Goal: Task Accomplishment & Management: Use online tool/utility

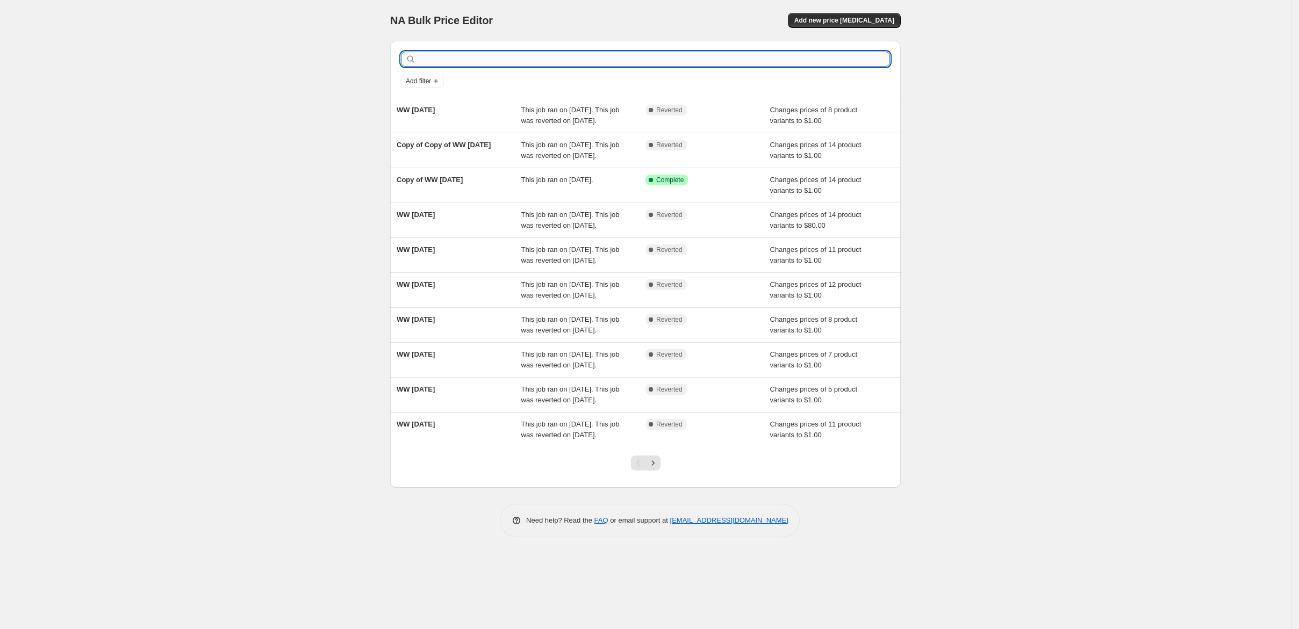
click at [418, 67] on input "text" at bounding box center [654, 59] width 472 height 15
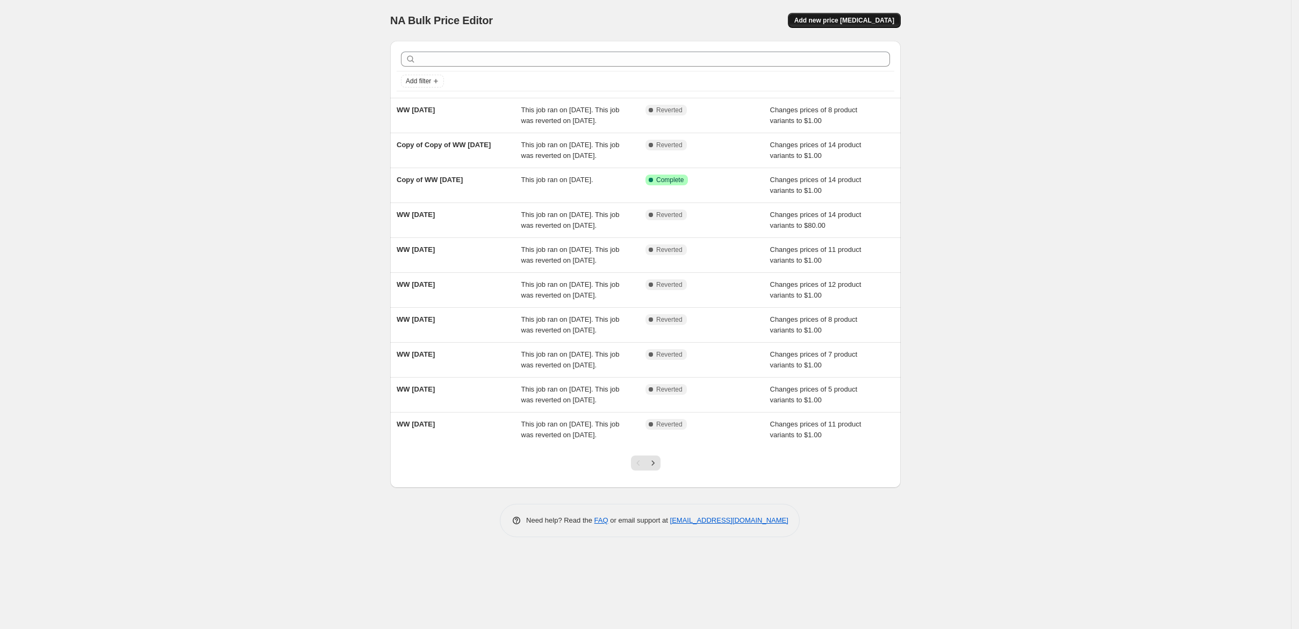
click at [894, 25] on span "Add new price [MEDICAL_DATA]" at bounding box center [844, 20] width 100 height 9
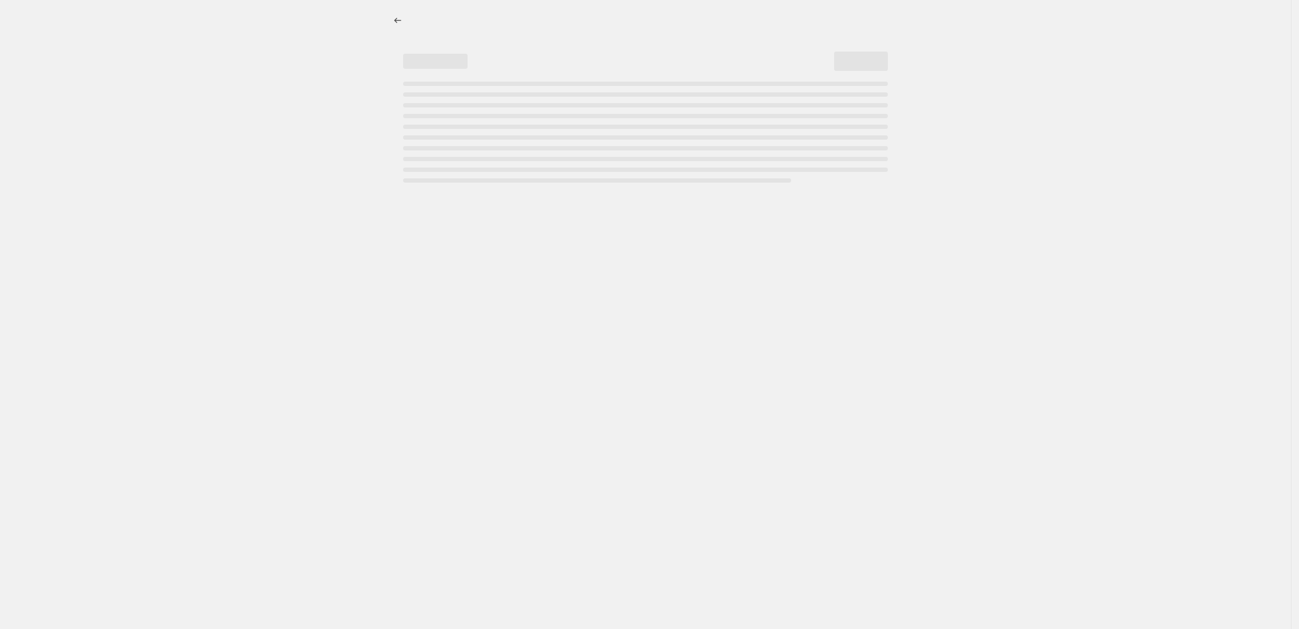
select select "percentage"
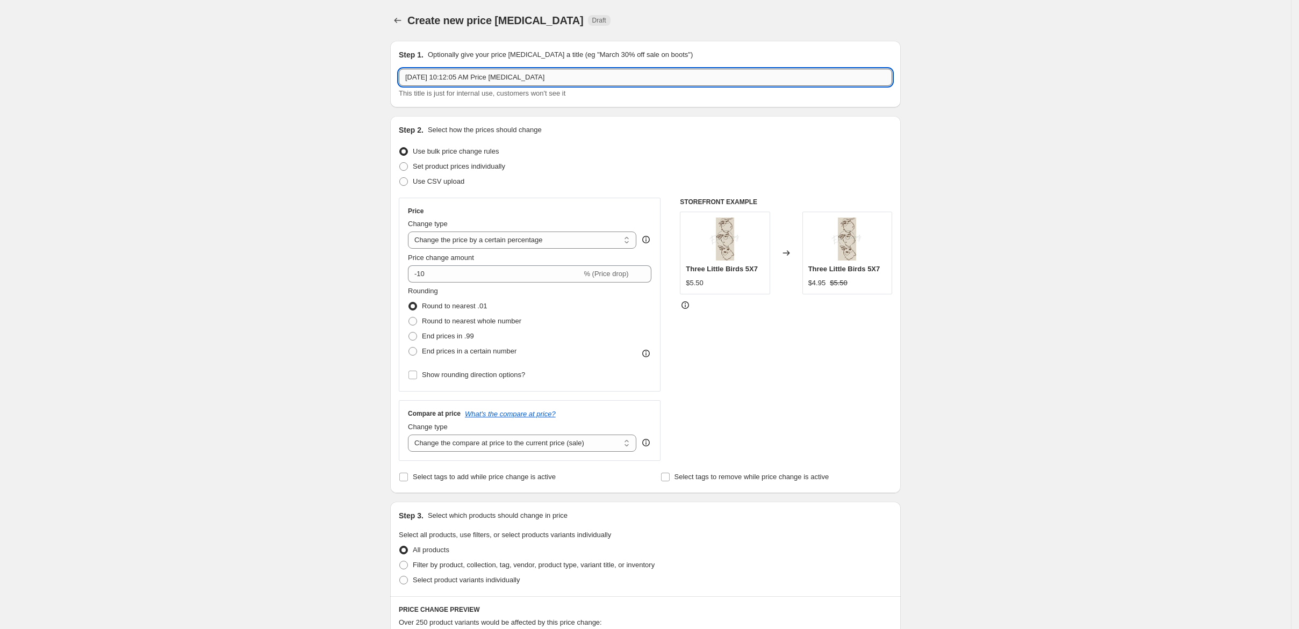
click at [555, 86] on input "[DATE] 10:12:05 AM Price [MEDICAL_DATA]" at bounding box center [645, 77] width 493 height 17
click at [556, 86] on input "[DATE] 10:12:05 AM Price [MEDICAL_DATA]" at bounding box center [645, 77] width 493 height 17
drag, startPoint x: 534, startPoint y: 95, endPoint x: 321, endPoint y: 97, distance: 213.4
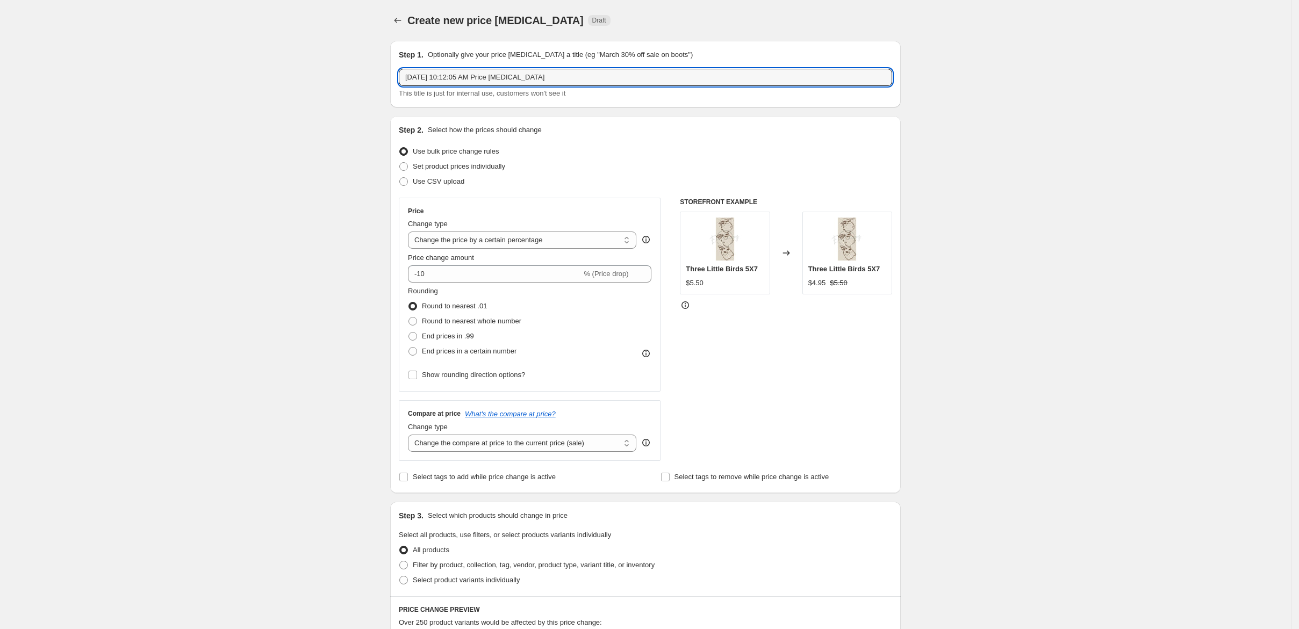
click at [382, 97] on div "Step 1. Optionally give your price [MEDICAL_DATA] a title (eg "March 30% off sa…" at bounding box center [641, 520] width 519 height 977
click at [399, 86] on input "Freebie" at bounding box center [645, 77] width 493 height 17
click at [471, 86] on input "Reg Weekly Freebie" at bounding box center [645, 77] width 493 height 17
type input "Reg Weekly Freebie"
click at [547, 249] on select "Change the price to a certain amount Change the price by a certain amount Chang…" at bounding box center [522, 240] width 228 height 17
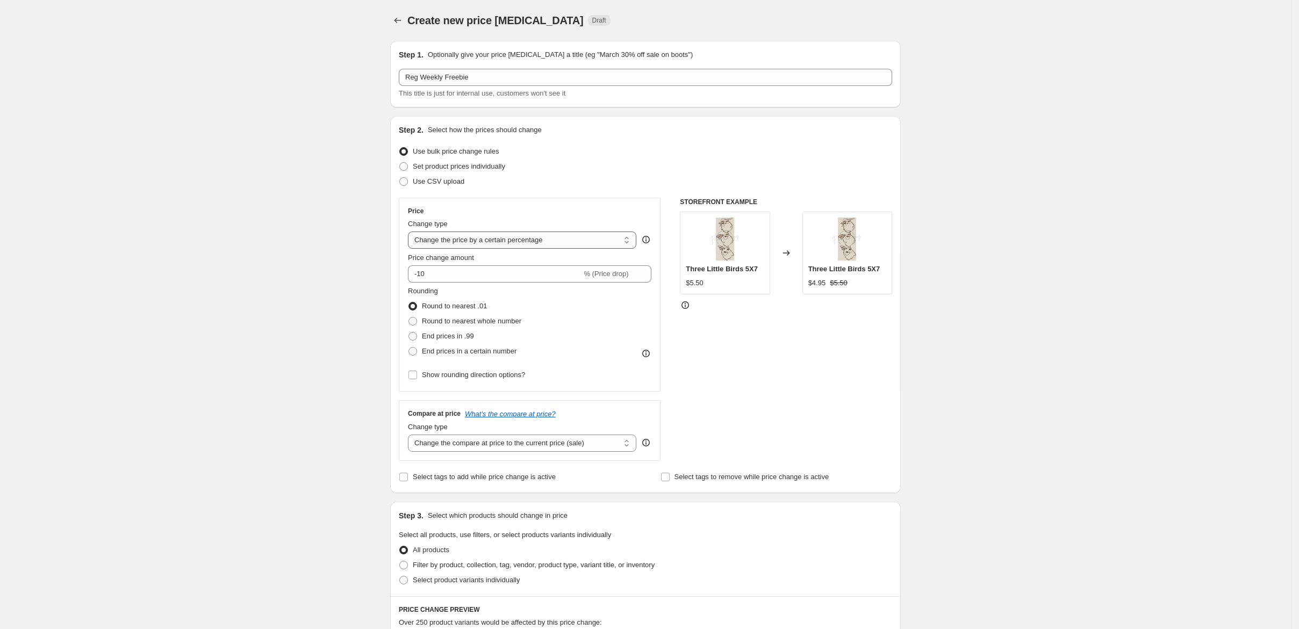
select select "to"
click at [408, 249] on select "Change the price to a certain amount Change the price by a certain amount Chang…" at bounding box center [522, 240] width 228 height 17
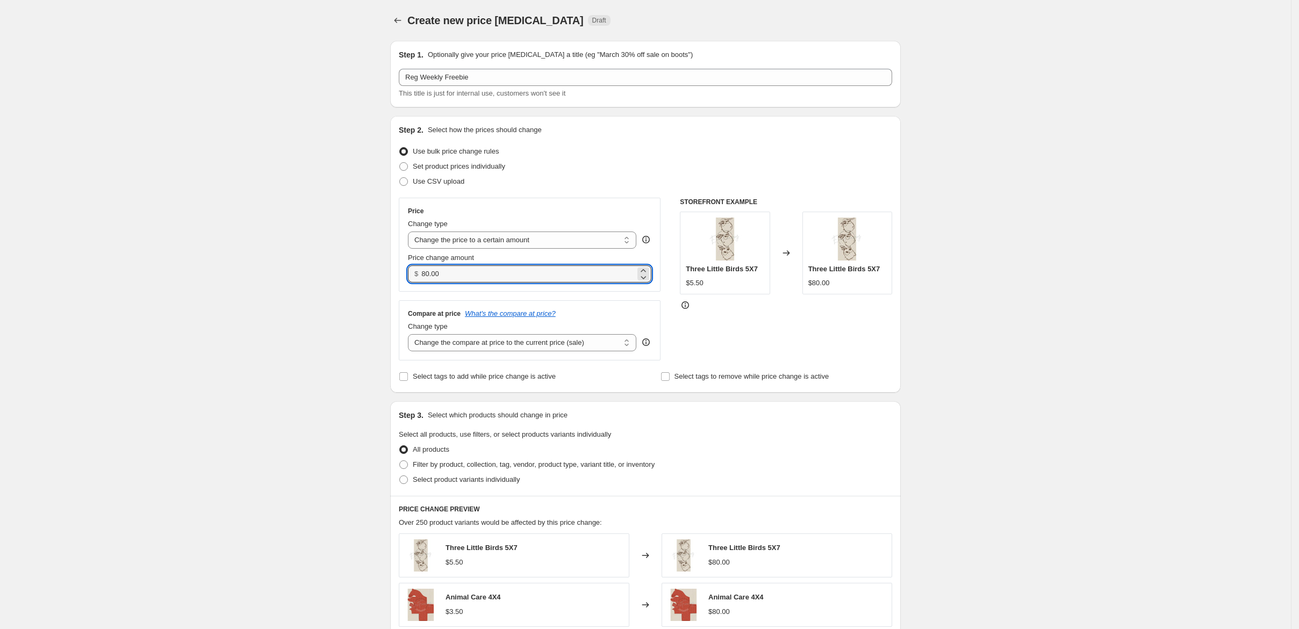
drag, startPoint x: 406, startPoint y: 334, endPoint x: 355, endPoint y: 338, distance: 51.2
click at [408, 283] on div "$ 80.00" at bounding box center [529, 274] width 243 height 17
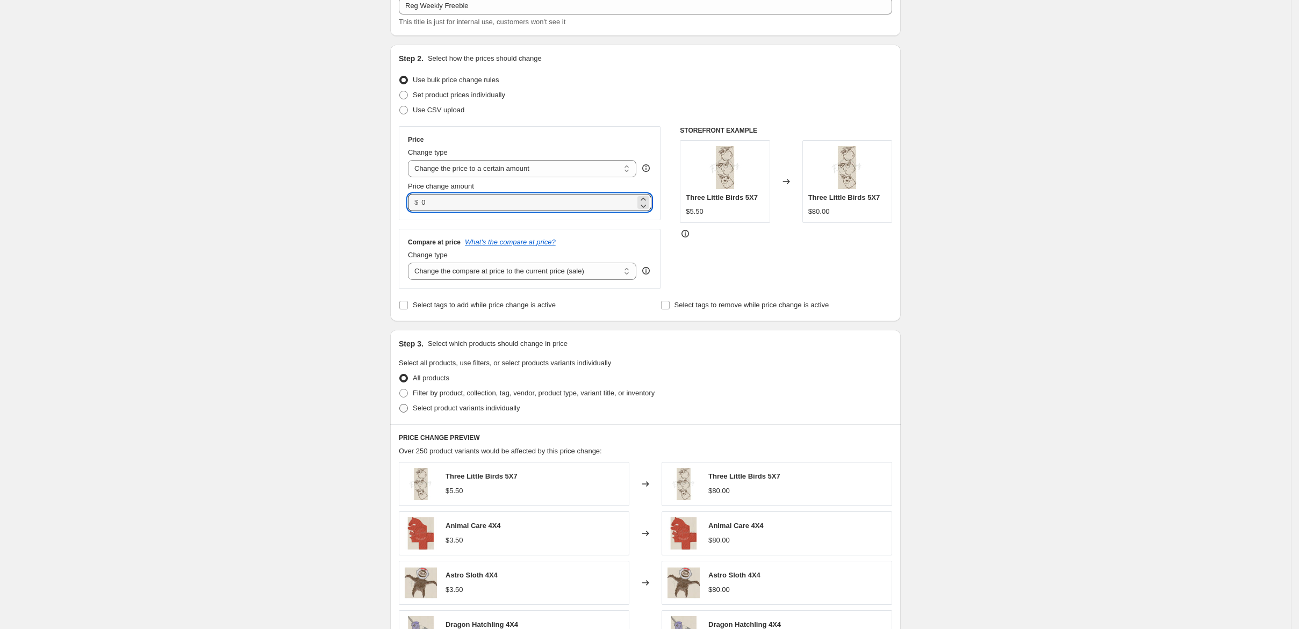
type input "0.00"
click at [413, 412] on span "Select product variants individually" at bounding box center [466, 408] width 107 height 8
click at [400, 405] on input "Select product variants individually" at bounding box center [399, 404] width 1 height 1
radio input "true"
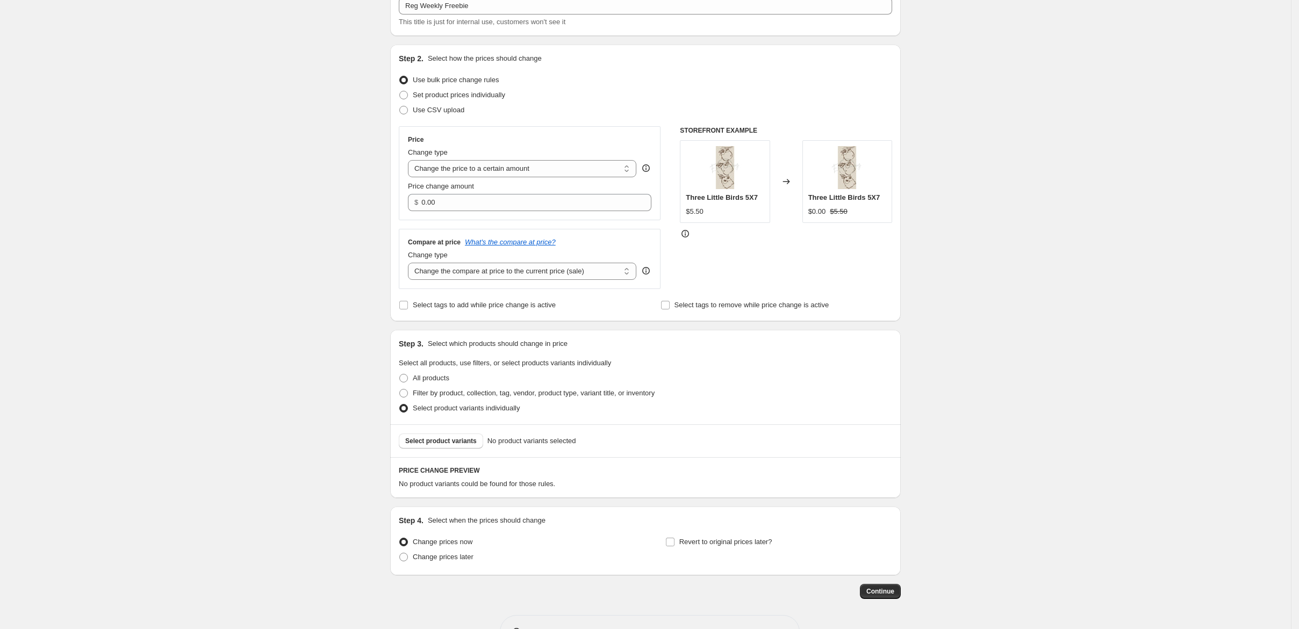
scroll to position [143, 0]
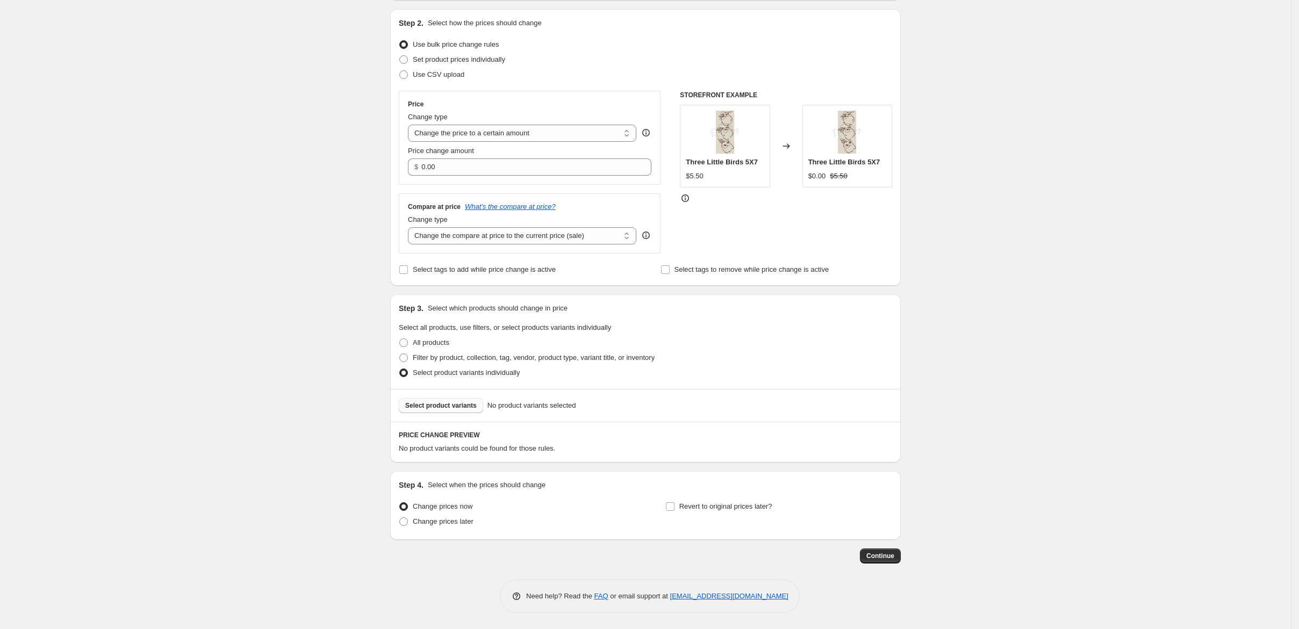
click at [416, 410] on span "Select product variants" at bounding box center [440, 405] width 71 height 9
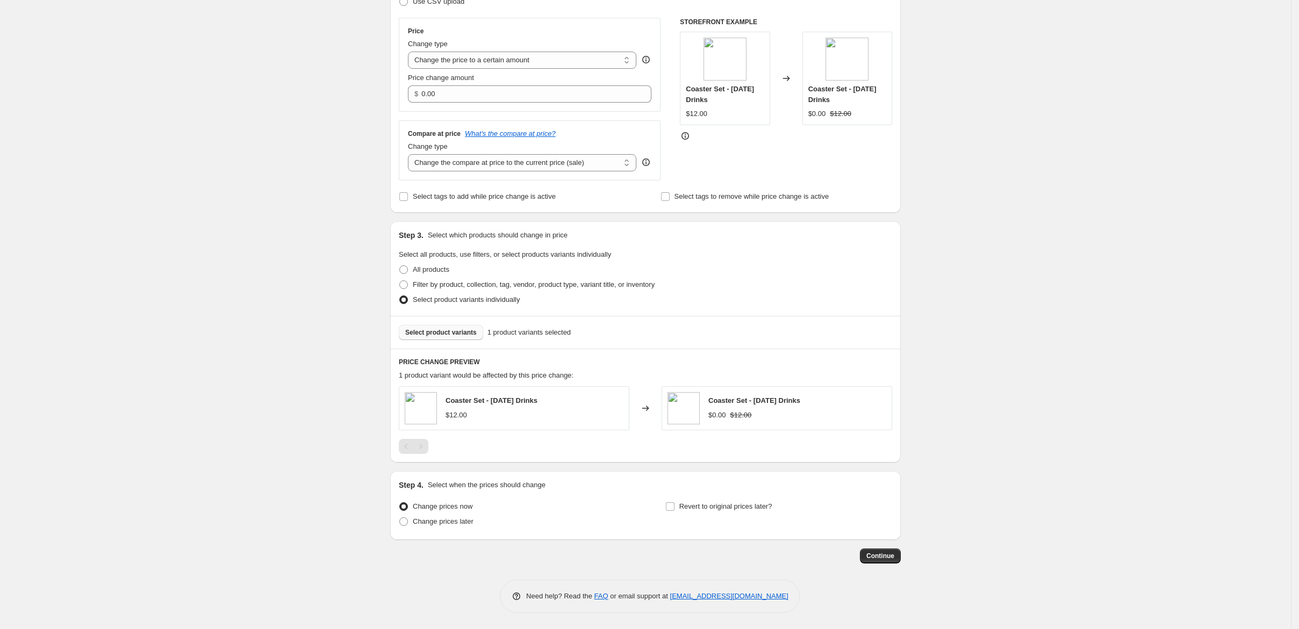
scroll to position [314, 0]
click at [399, 518] on span at bounding box center [403, 522] width 9 height 9
click at [399, 518] on input "Change prices later" at bounding box center [399, 518] width 1 height 1
radio input "true"
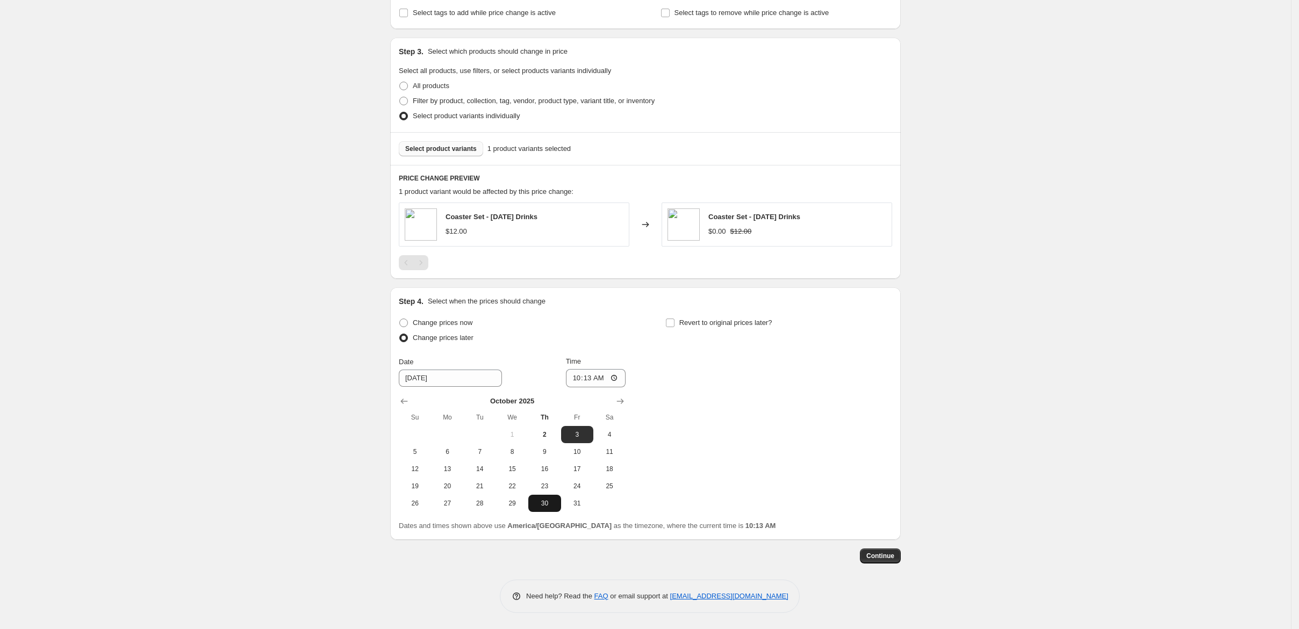
scroll to position [529, 0]
click at [566, 369] on input "10:13" at bounding box center [596, 378] width 60 height 18
type input "05:00"
click at [675, 319] on input "Revert to original prices later?" at bounding box center [670, 323] width 9 height 9
checkbox input "true"
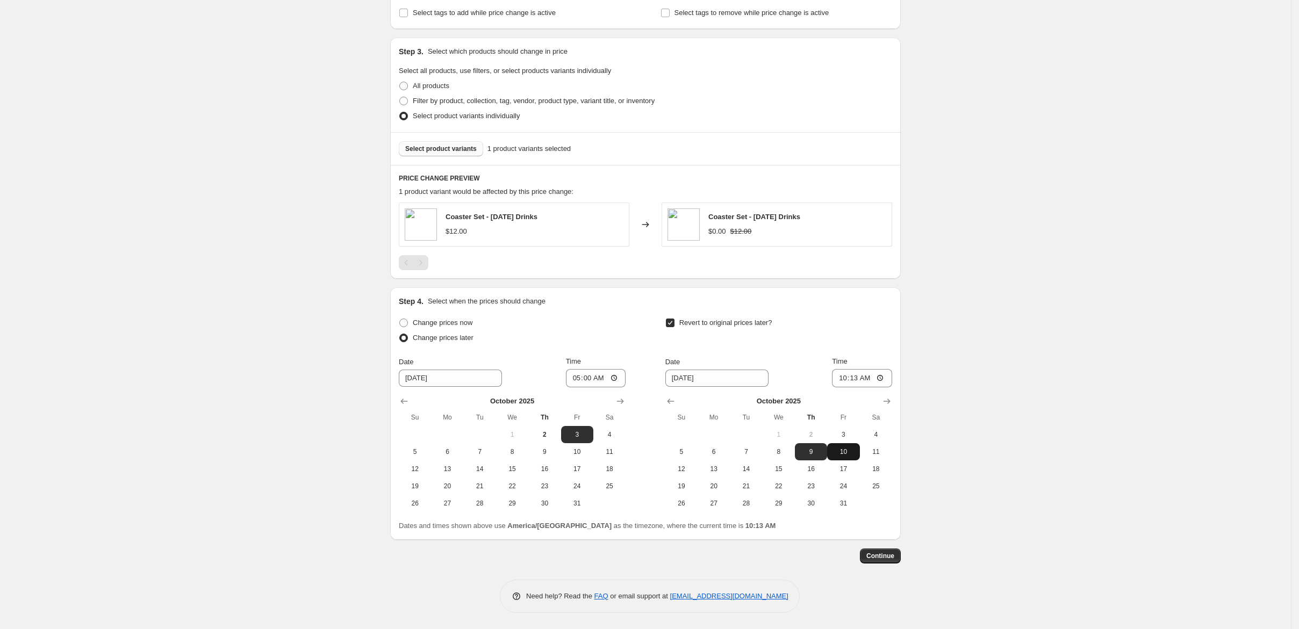
click at [855, 448] on span "10" at bounding box center [843, 452] width 24 height 9
type input "[DATE]"
click at [892, 369] on input "10:13" at bounding box center [862, 378] width 60 height 18
type input "05:00"
click at [1059, 344] on div "Create new price [MEDICAL_DATA]. This page is ready Create new price [MEDICAL_D…" at bounding box center [645, 132] width 1291 height 993
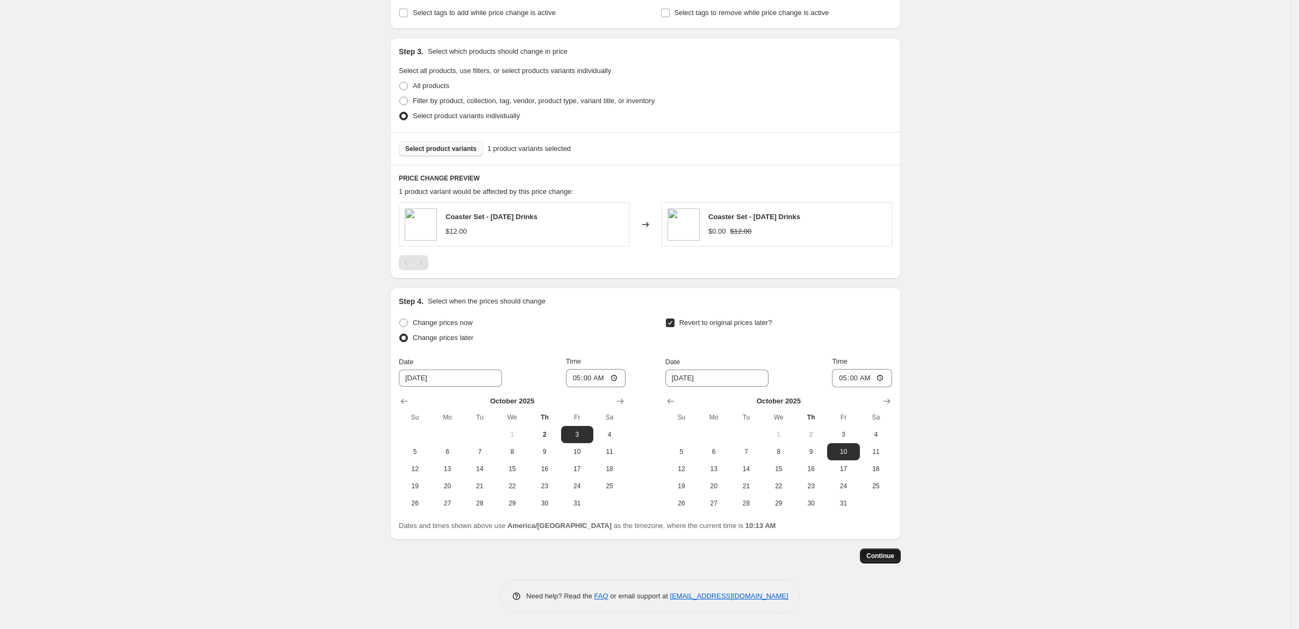
click at [894, 560] on span "Continue" at bounding box center [880, 556] width 28 height 9
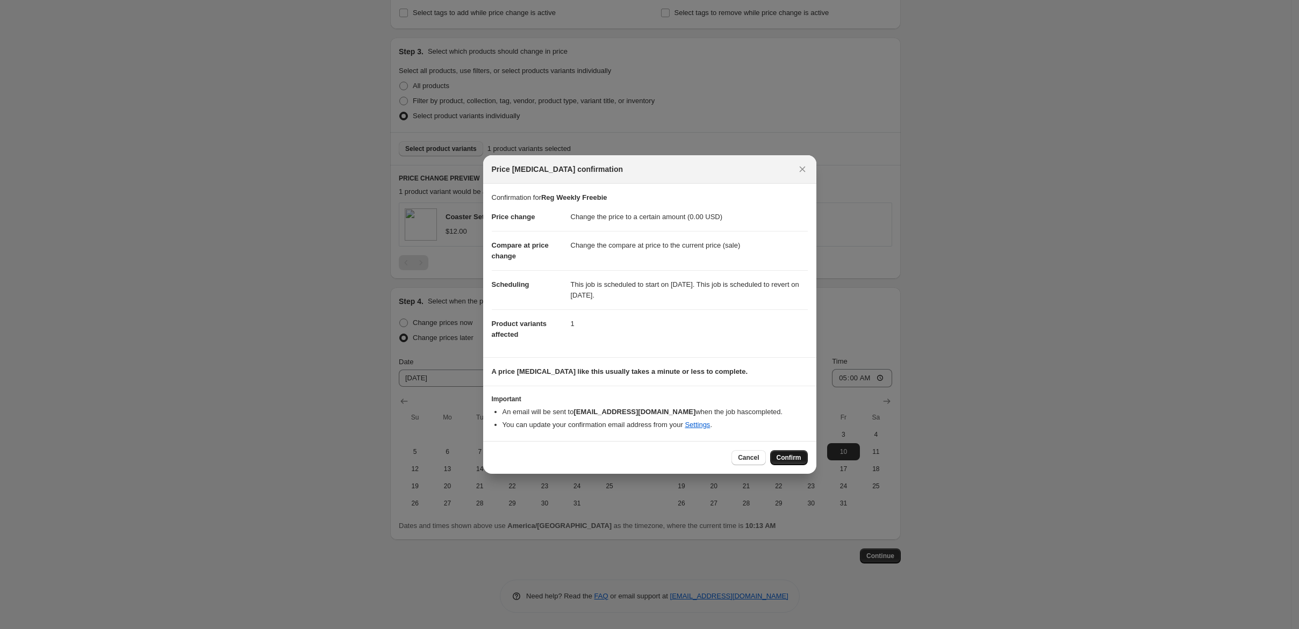
click at [801, 462] on span "Confirm" at bounding box center [789, 458] width 25 height 9
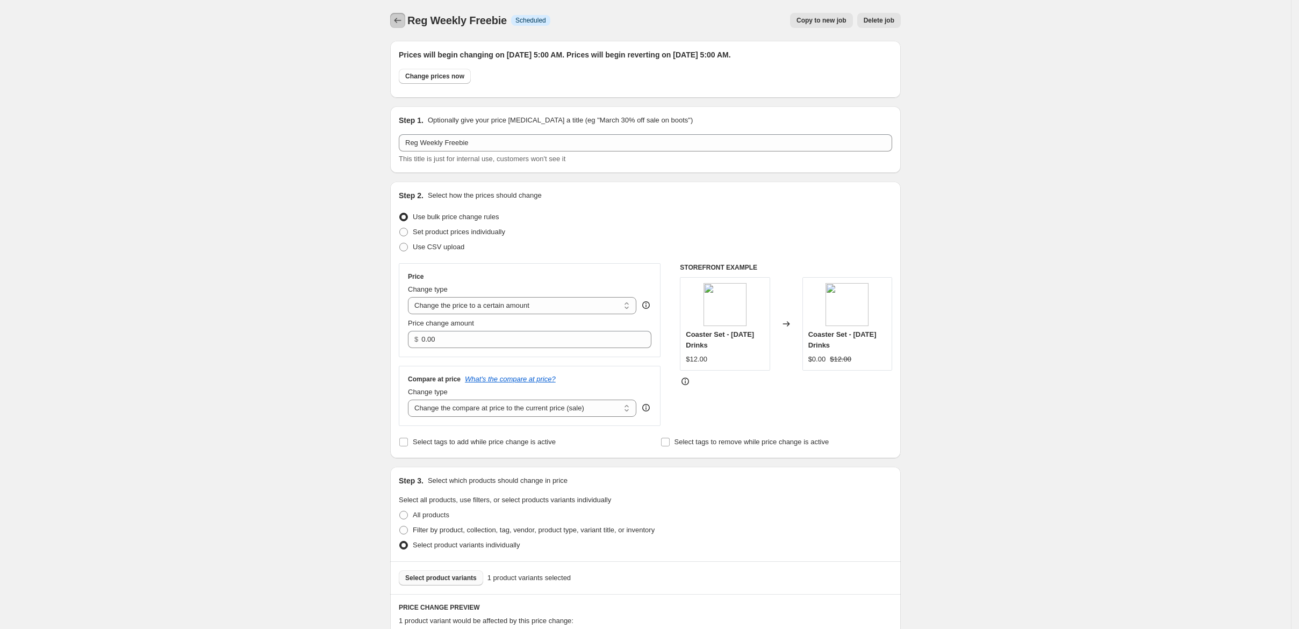
click at [392, 24] on icon "Price change jobs" at bounding box center [397, 20] width 11 height 11
